Goal: Task Accomplishment & Management: Manage account settings

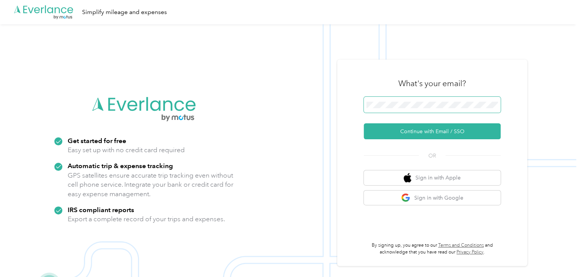
click at [363, 123] on button "Continue with Email / SSO" at bounding box center [431, 131] width 137 height 16
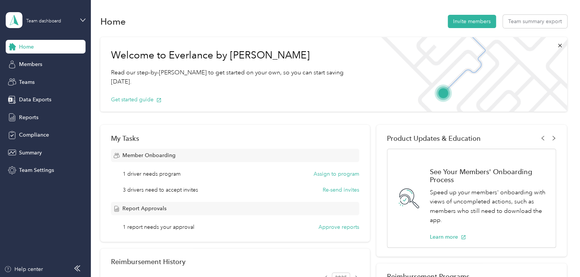
click at [246, 17] on div "Home Invite members Team summary export" at bounding box center [333, 21] width 466 height 16
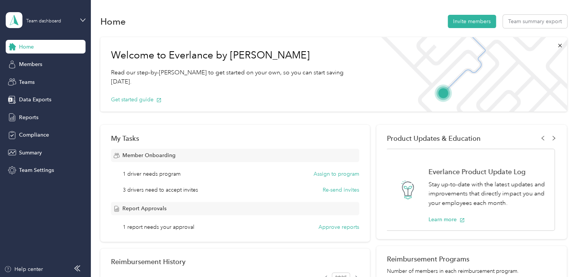
click at [166, 187] on span "3 drivers need to accept invites" at bounding box center [160, 190] width 75 height 8
click at [160, 175] on span "1 driver needs program" at bounding box center [152, 174] width 58 height 8
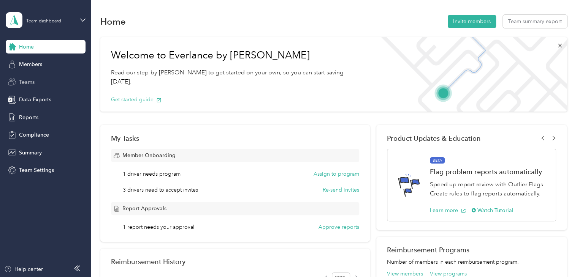
click at [39, 77] on div "Teams" at bounding box center [46, 82] width 80 height 14
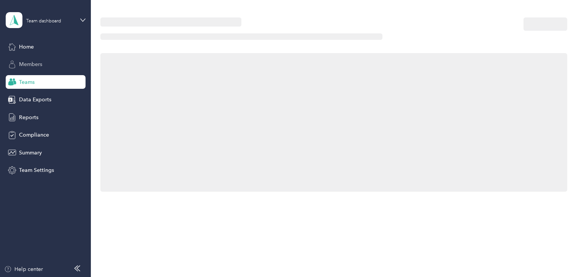
click at [37, 57] on div "Home Members Teams Data Exports Reports Compliance Summary Team Settings" at bounding box center [46, 108] width 80 height 137
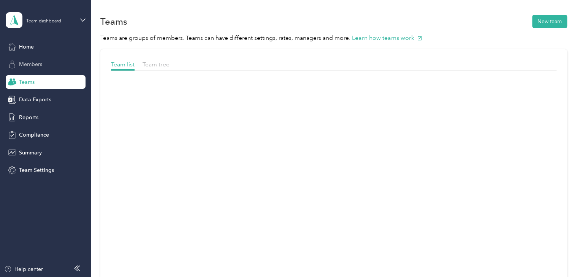
click at [36, 64] on span "Members" at bounding box center [30, 64] width 23 height 8
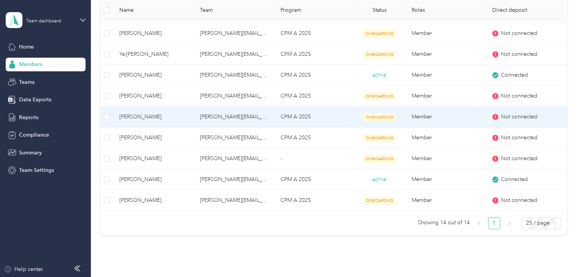
scroll to position [265, 0]
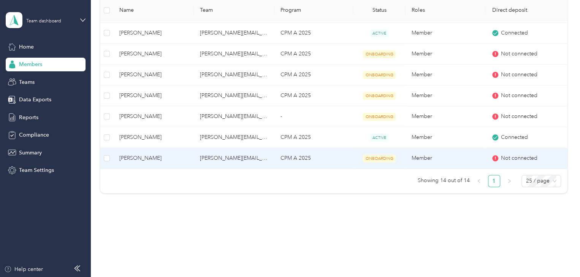
click at [382, 160] on span "ONBOARDING" at bounding box center [378, 159] width 33 height 8
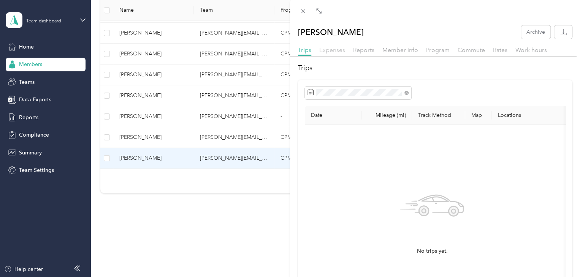
click at [341, 46] on span "Expenses" at bounding box center [332, 49] width 26 height 7
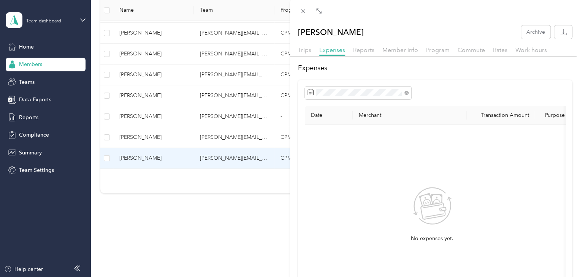
drag, startPoint x: 373, startPoint y: 52, endPoint x: 387, endPoint y: 54, distance: 14.7
click at [373, 52] on span "Reports" at bounding box center [363, 49] width 21 height 7
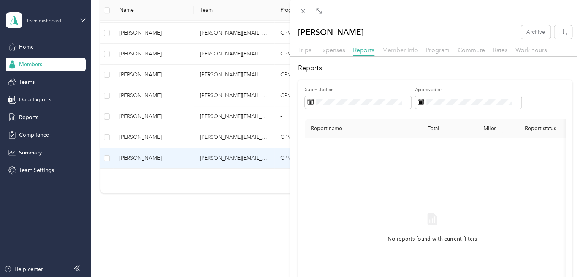
click at [401, 52] on span "Member info" at bounding box center [400, 49] width 36 height 7
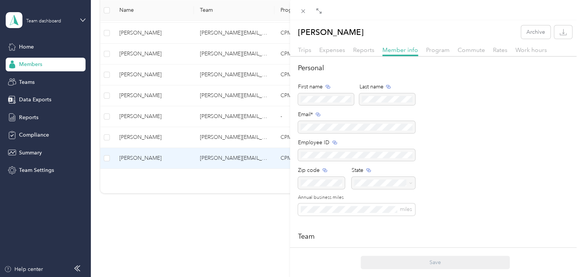
click at [448, 50] on div "Program" at bounding box center [438, 50] width 24 height 9
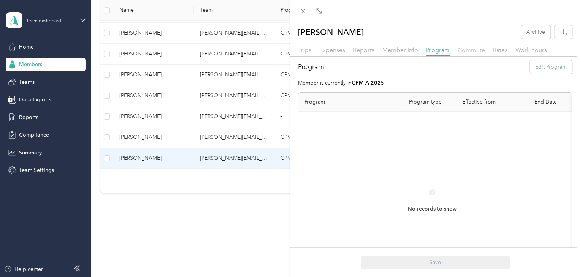
click at [476, 51] on span "Commute" at bounding box center [470, 49] width 27 height 7
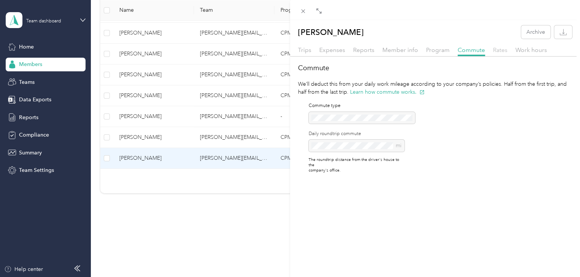
click at [497, 51] on span "Rates" at bounding box center [500, 49] width 14 height 7
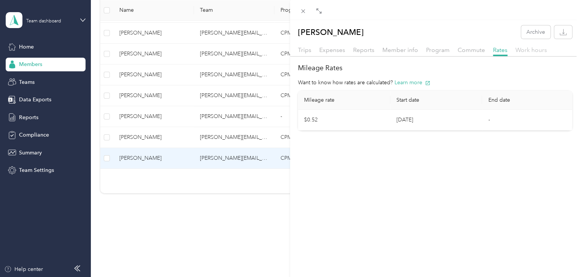
click at [529, 52] on span "Work hours" at bounding box center [531, 49] width 32 height 7
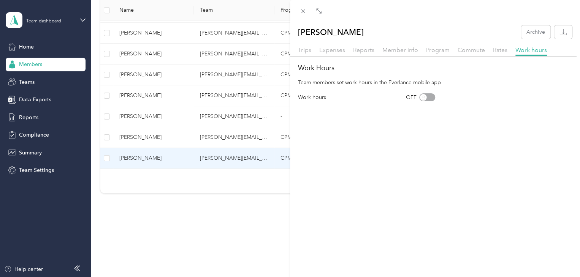
drag, startPoint x: 305, startPoint y: 49, endPoint x: 331, endPoint y: 60, distance: 27.7
click at [305, 49] on span "Trips" at bounding box center [304, 49] width 13 height 7
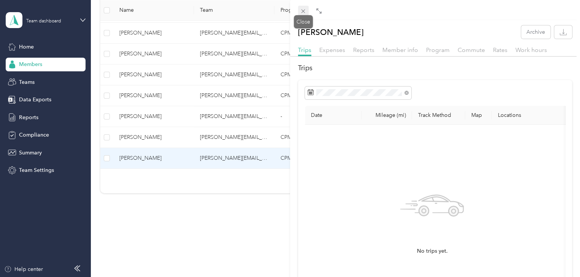
click at [303, 8] on icon at bounding box center [303, 11] width 6 height 6
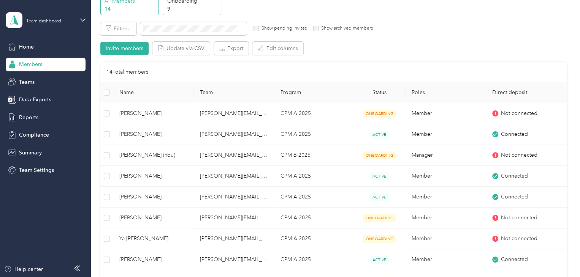
scroll to position [38, 0]
click at [259, 30] on label "Show pending invites" at bounding box center [283, 29] width 48 height 7
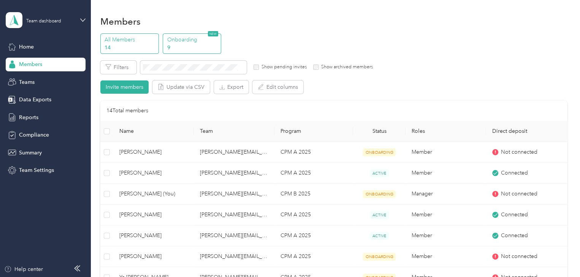
click at [188, 47] on p "9" at bounding box center [193, 48] width 52 height 8
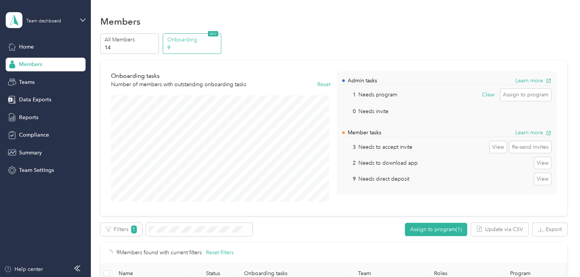
scroll to position [76, 0]
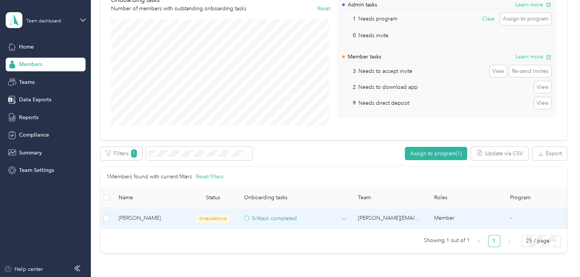
click at [248, 218] on circle at bounding box center [246, 218] width 5 height 5
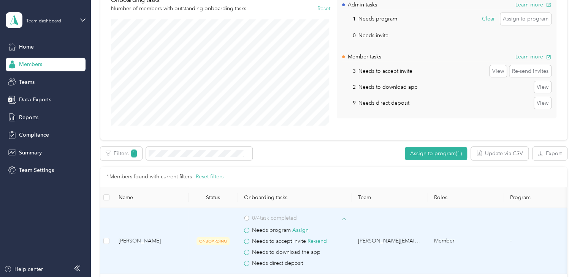
scroll to position [114, 0]
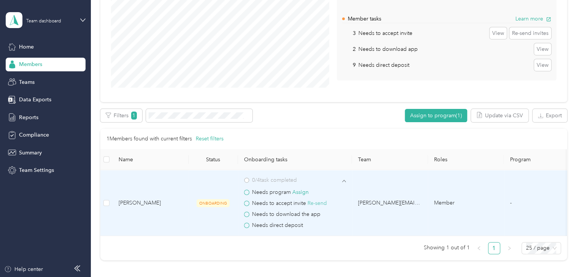
click at [313, 204] on button "Re-send" at bounding box center [316, 203] width 19 height 8
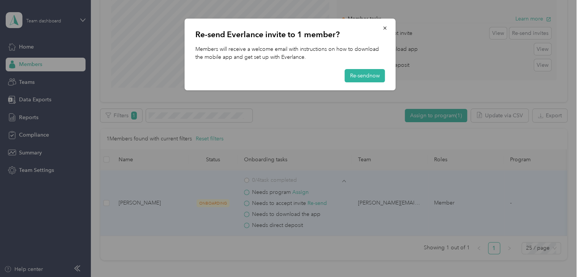
drag, startPoint x: 370, startPoint y: 79, endPoint x: 370, endPoint y: 83, distance: 4.6
click at [370, 79] on button "Re-send now" at bounding box center [364, 75] width 40 height 13
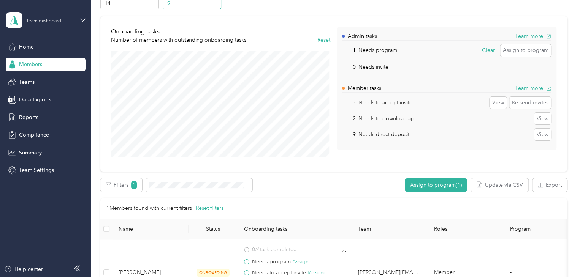
scroll to position [0, 0]
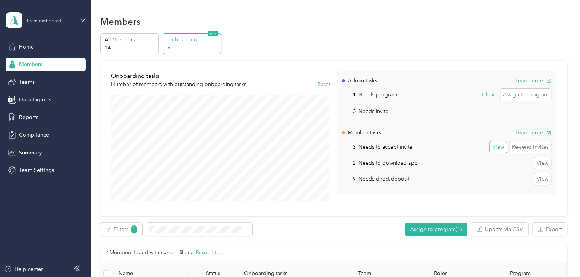
click at [489, 146] on button "View" at bounding box center [497, 147] width 17 height 12
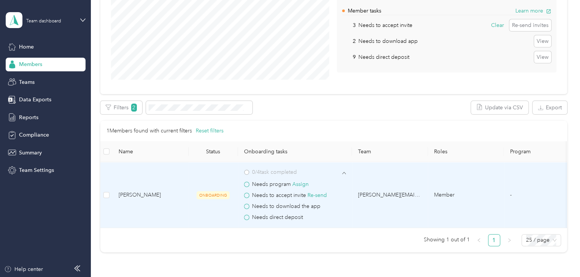
scroll to position [36, 0]
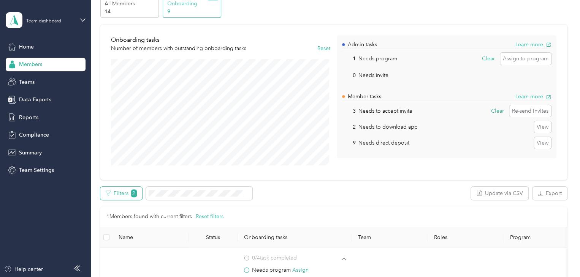
click at [131, 194] on span "2" at bounding box center [134, 194] width 6 height 8
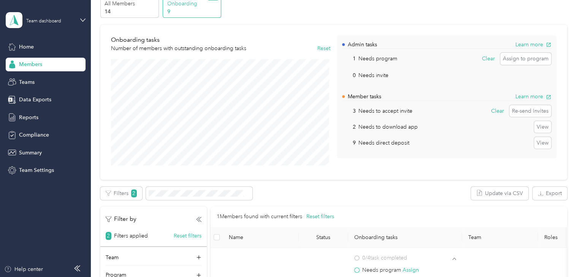
scroll to position [150, 0]
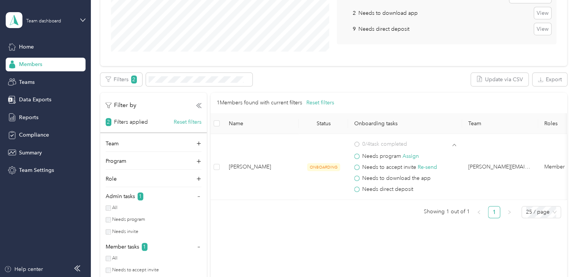
click at [111, 221] on label "Needs program" at bounding box center [128, 219] width 35 height 7
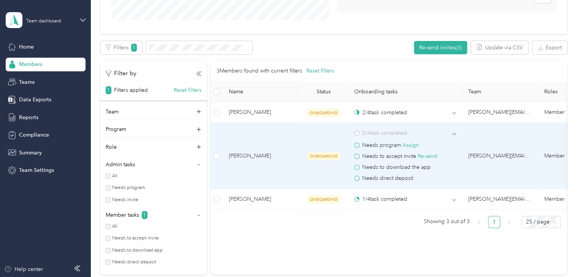
scroll to position [226, 0]
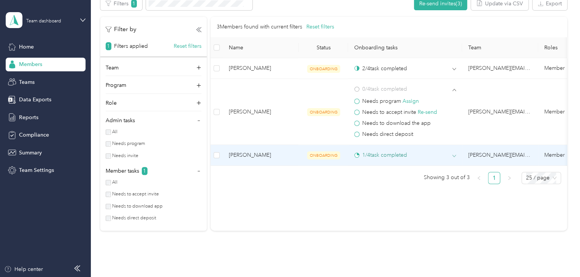
click at [373, 155] on div "1 / 4 task completed" at bounding box center [380, 155] width 53 height 8
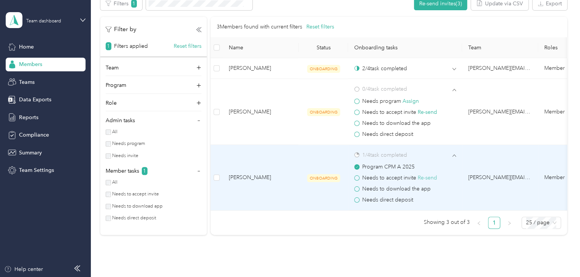
click at [431, 177] on button "Re-send" at bounding box center [426, 178] width 19 height 8
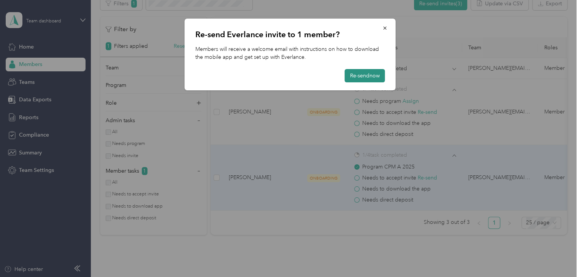
click at [358, 81] on button "Re-send now" at bounding box center [364, 75] width 40 height 13
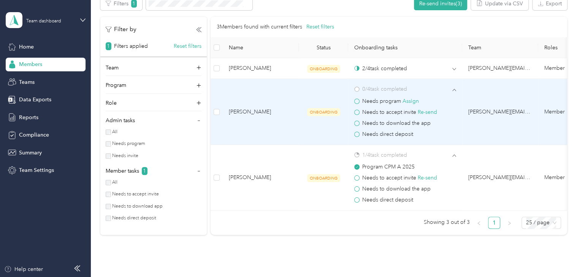
scroll to position [112, 0]
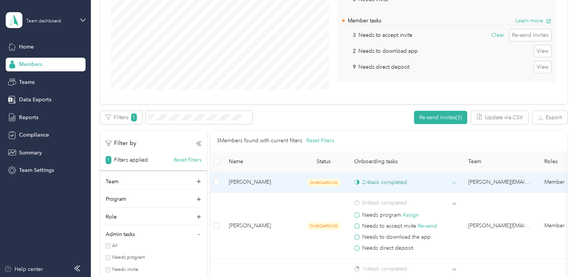
click at [401, 183] on div "2 / 4 task completed" at bounding box center [380, 183] width 53 height 8
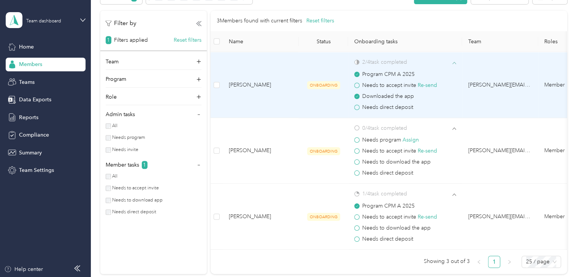
scroll to position [150, 0]
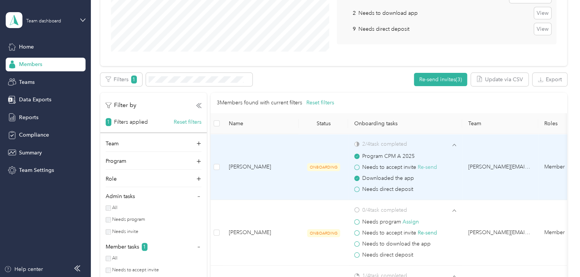
click at [418, 166] on button "Re-send" at bounding box center [426, 167] width 19 height 8
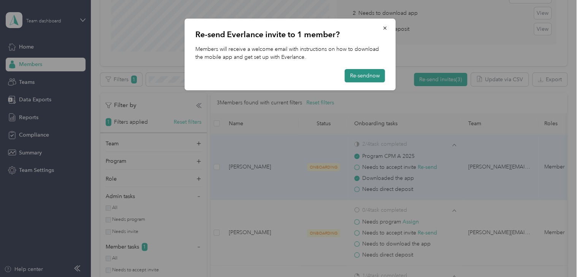
click at [346, 69] on button "Re-send now" at bounding box center [364, 75] width 40 height 13
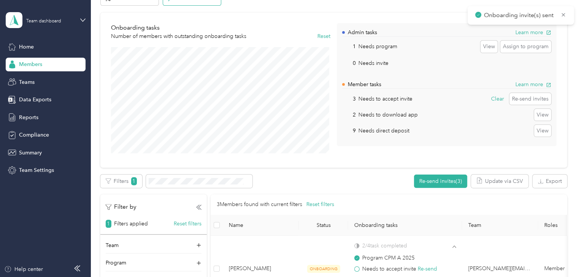
scroll to position [0, 0]
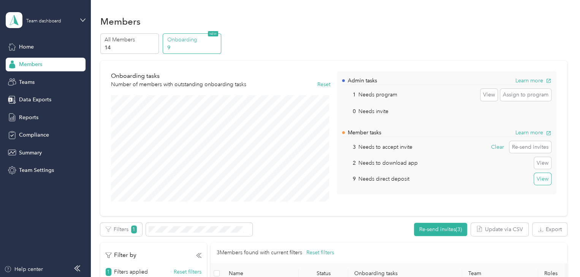
click at [543, 180] on button "View" at bounding box center [542, 179] width 17 height 12
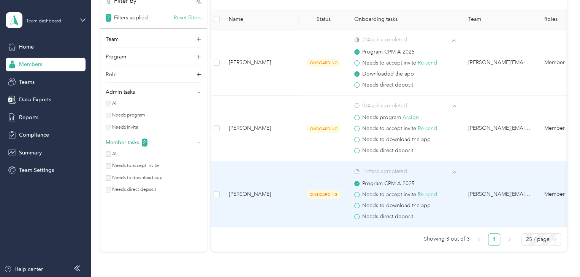
scroll to position [205, 0]
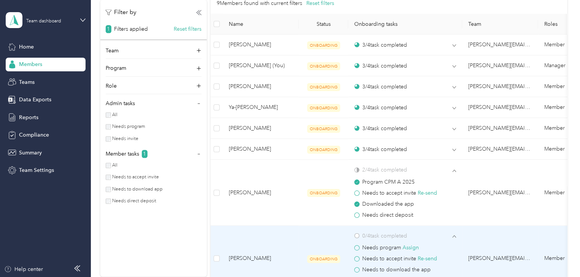
scroll to position [205, 0]
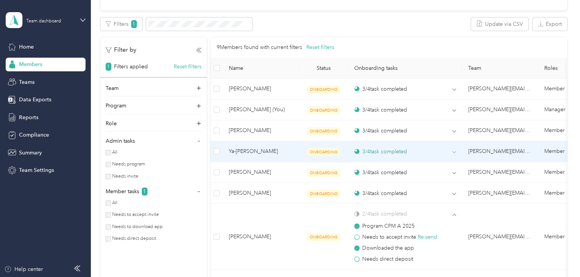
click at [399, 152] on div "3 / 4 task completed" at bounding box center [380, 152] width 53 height 8
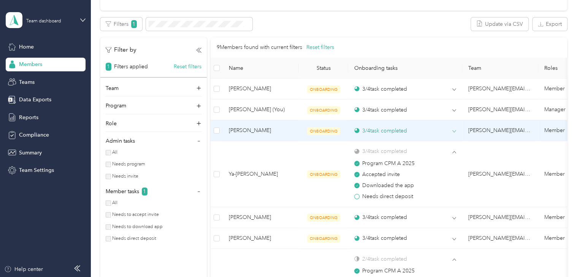
click at [377, 131] on div "3 / 4 task completed" at bounding box center [380, 131] width 53 height 8
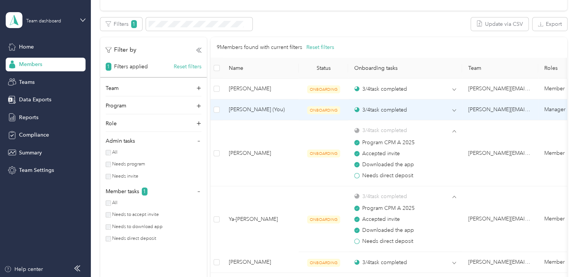
click at [379, 116] on td "3 / 4 task completed" at bounding box center [405, 110] width 114 height 21
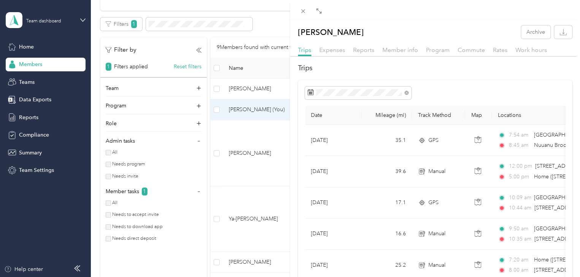
click at [251, 113] on div "Kelly Gaudioso Archive Trips Expenses Reports Member info Program Commute Rates…" at bounding box center [290, 138] width 580 height 277
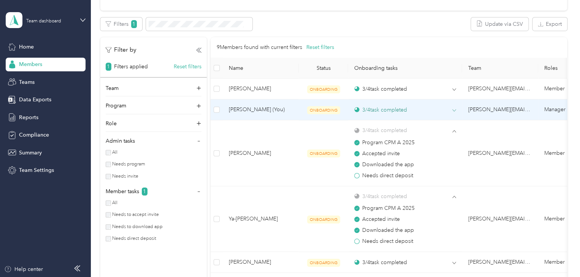
click at [380, 111] on div "3 / 4 task completed" at bounding box center [380, 110] width 53 height 8
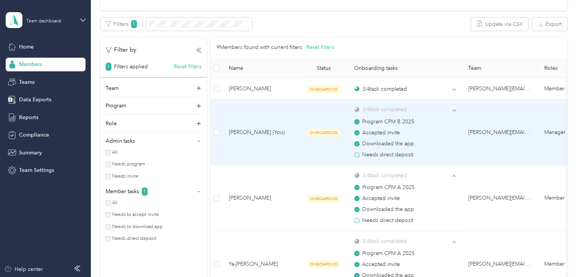
click at [393, 155] on span "Needs direct deposit" at bounding box center [387, 155] width 51 height 8
click at [423, 140] on div "Downloaded the app" at bounding box center [405, 144] width 102 height 8
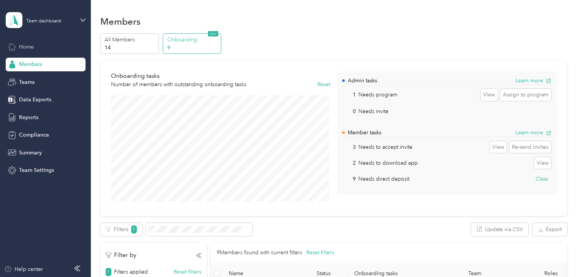
click at [33, 51] on div "Home" at bounding box center [46, 47] width 80 height 14
